Goal: Task Accomplishment & Management: Use online tool/utility

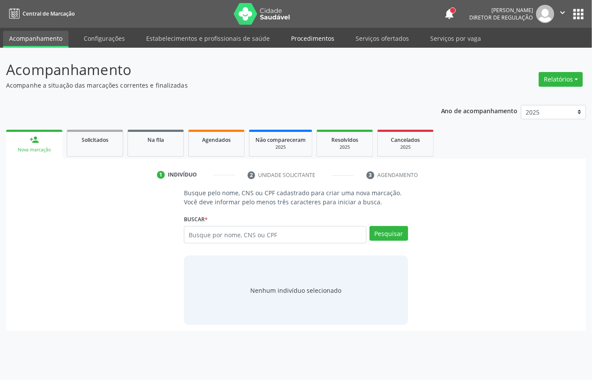
click at [314, 39] on link "Procedimentos" at bounding box center [313, 38] width 56 height 15
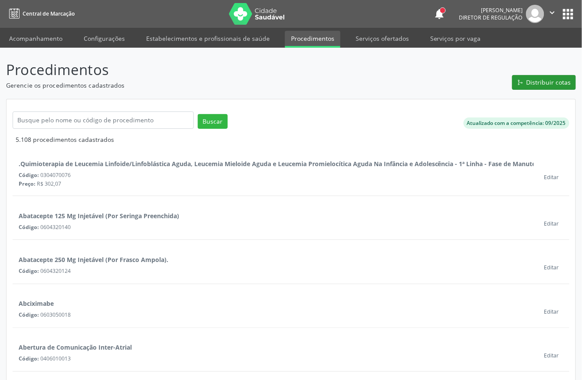
click at [549, 85] on span "Distribuir cotas" at bounding box center [548, 82] width 45 height 9
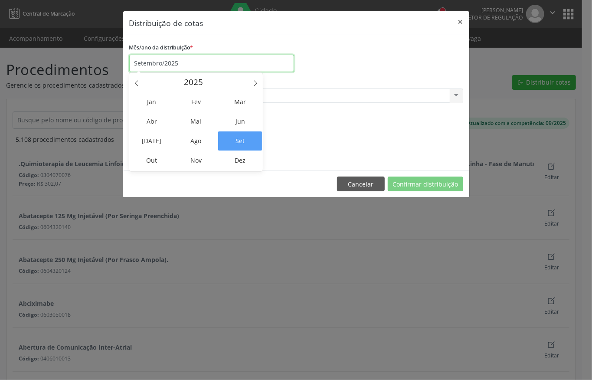
click at [173, 69] on input "Setembro/2025" at bounding box center [211, 63] width 165 height 17
click at [157, 163] on span "Out" at bounding box center [152, 160] width 44 height 19
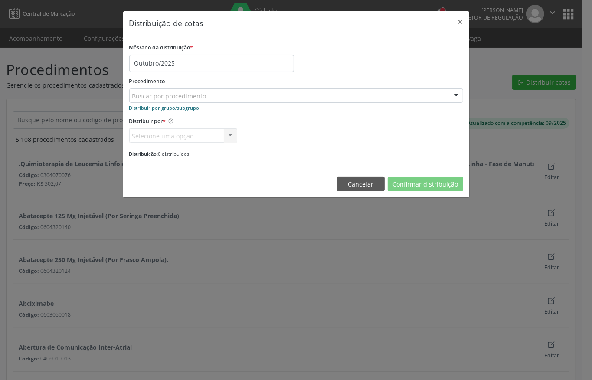
click at [163, 108] on small "Distribuir por grupo/subgrupo" at bounding box center [164, 108] width 70 height 7
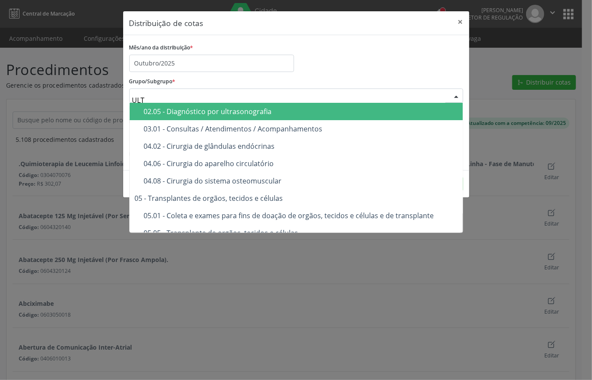
type input "ULTR"
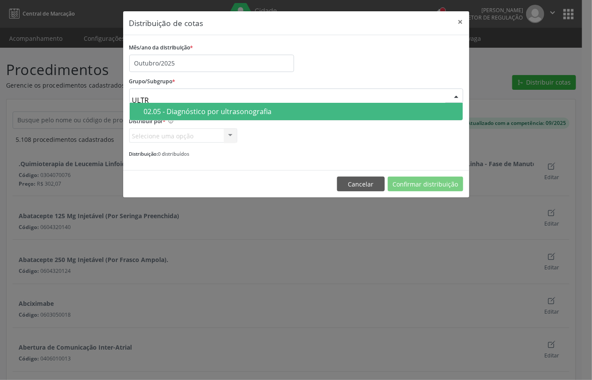
click at [174, 113] on div "02.05 - Diagnóstico por ultrasonografia" at bounding box center [301, 111] width 314 height 7
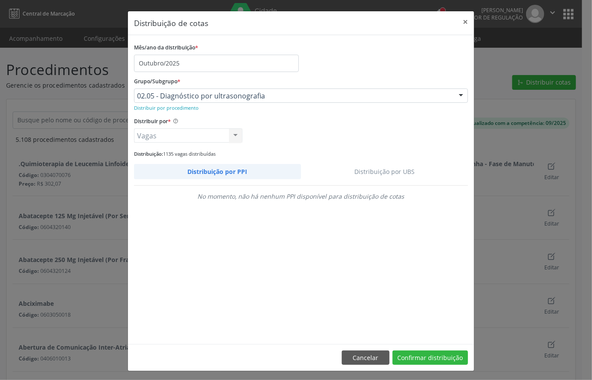
click at [367, 172] on link "Distribuição por UBS" at bounding box center [384, 171] width 167 height 15
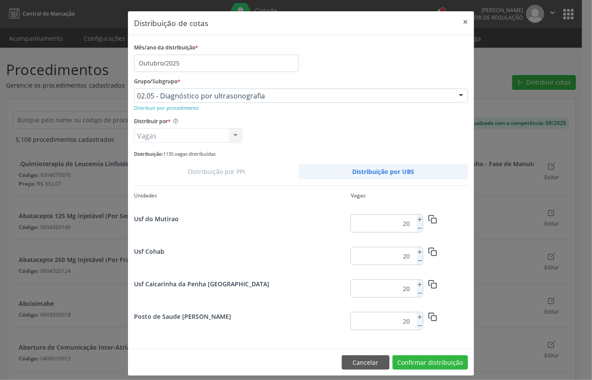
scroll to position [1115, 0]
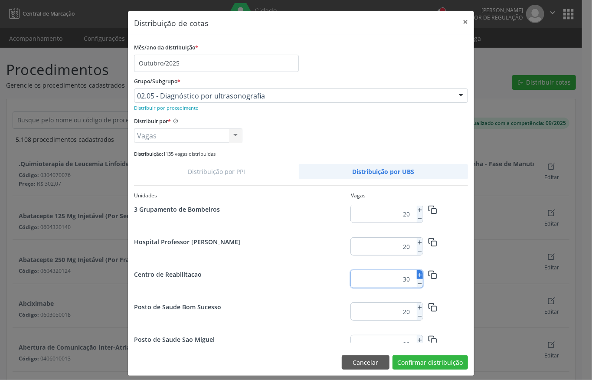
click at [417, 274] on icon at bounding box center [420, 275] width 6 height 6
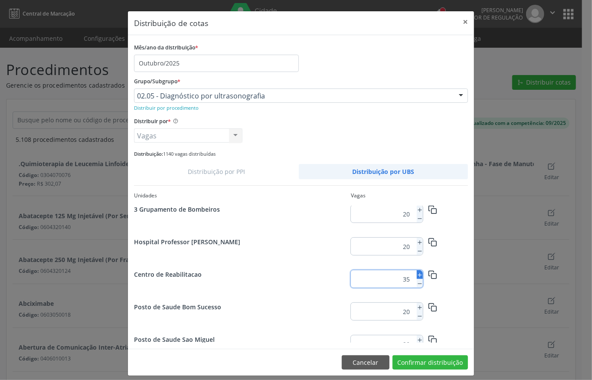
click at [417, 274] on icon at bounding box center [420, 275] width 6 height 6
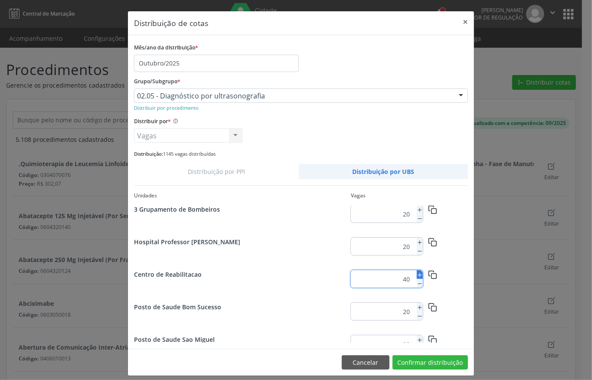
click at [417, 273] on icon at bounding box center [420, 275] width 6 height 6
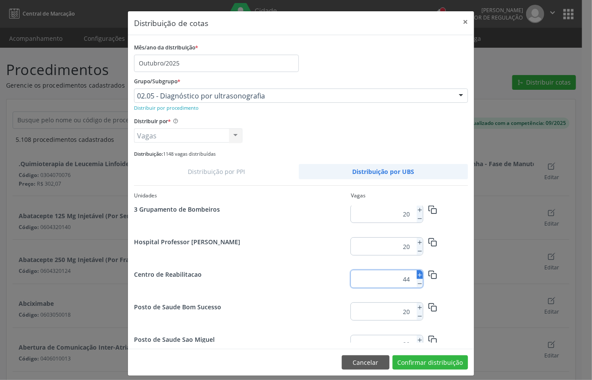
type input "45"
click at [428, 358] on button "Confirmar distribuição" at bounding box center [429, 362] width 75 height 15
